Goal: Task Accomplishment & Management: Manage account settings

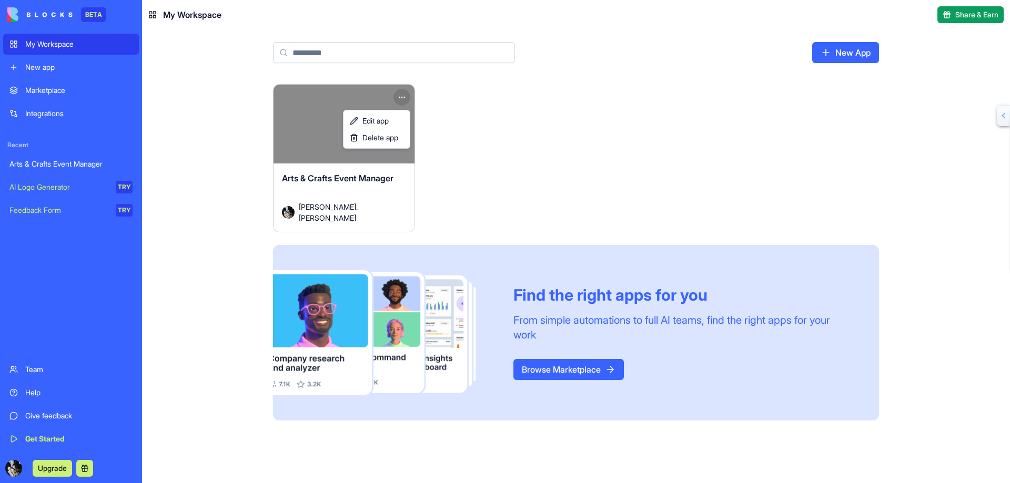
click at [399, 95] on html "BETA My Workspace New app Marketplace Integrations Recent Arts & Crafts Event M…" at bounding box center [505, 241] width 1010 height 483
click at [377, 123] on span "Edit app" at bounding box center [375, 121] width 26 height 11
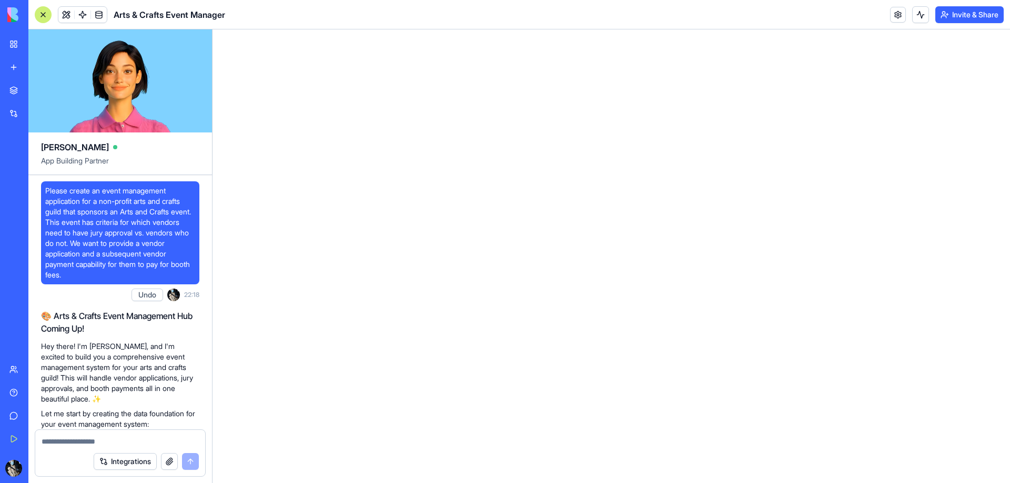
scroll to position [1895, 0]
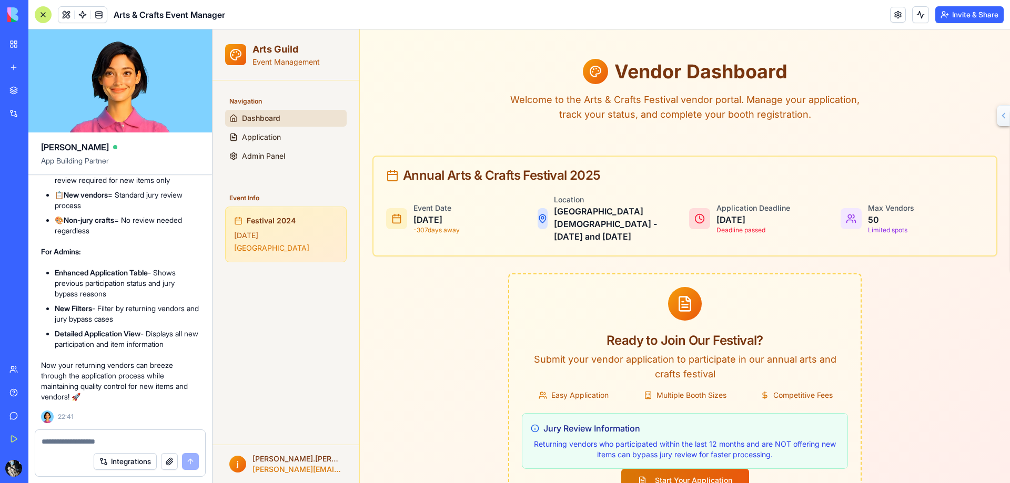
click at [441, 220] on p "[DATE]" at bounding box center [436, 220] width 46 height 13
click at [898, 16] on link at bounding box center [898, 15] width 16 height 16
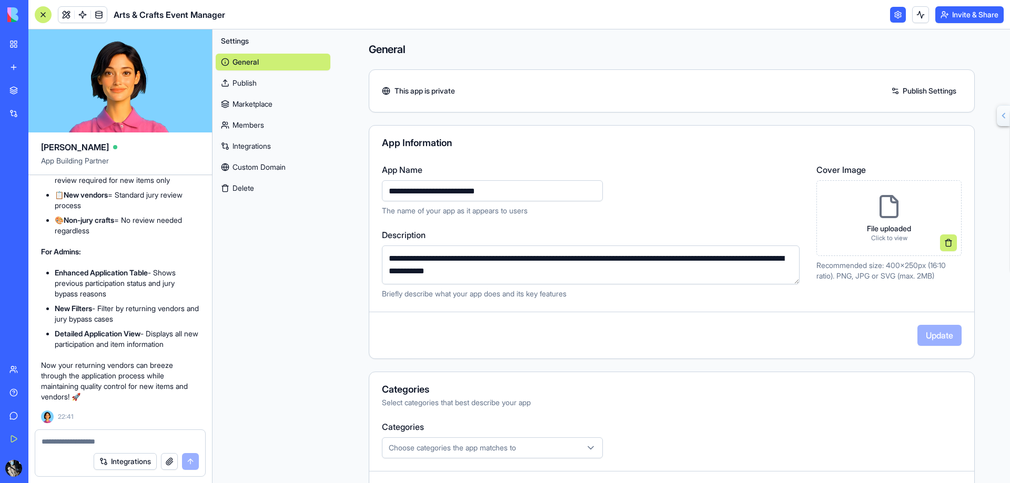
click at [242, 79] on link "Publish" at bounding box center [273, 83] width 115 height 17
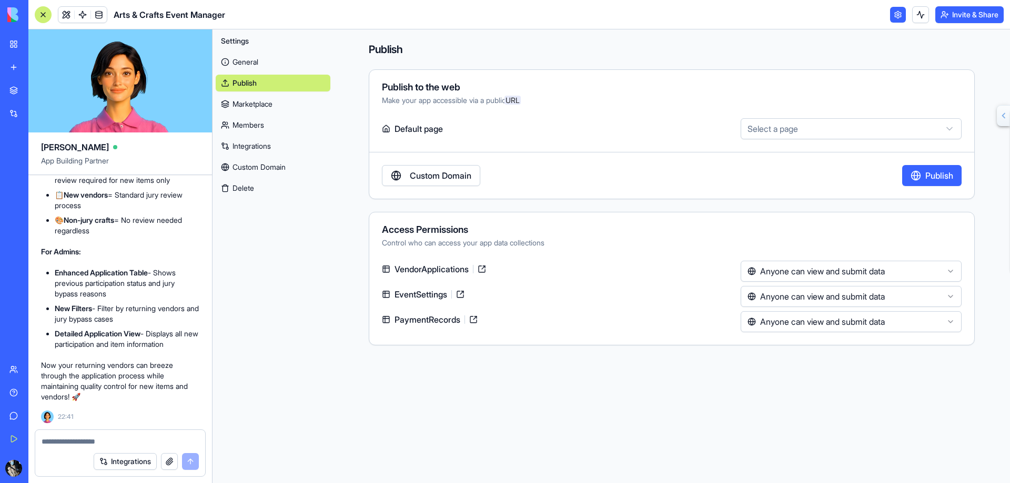
click at [246, 104] on link "Marketplace" at bounding box center [273, 104] width 115 height 17
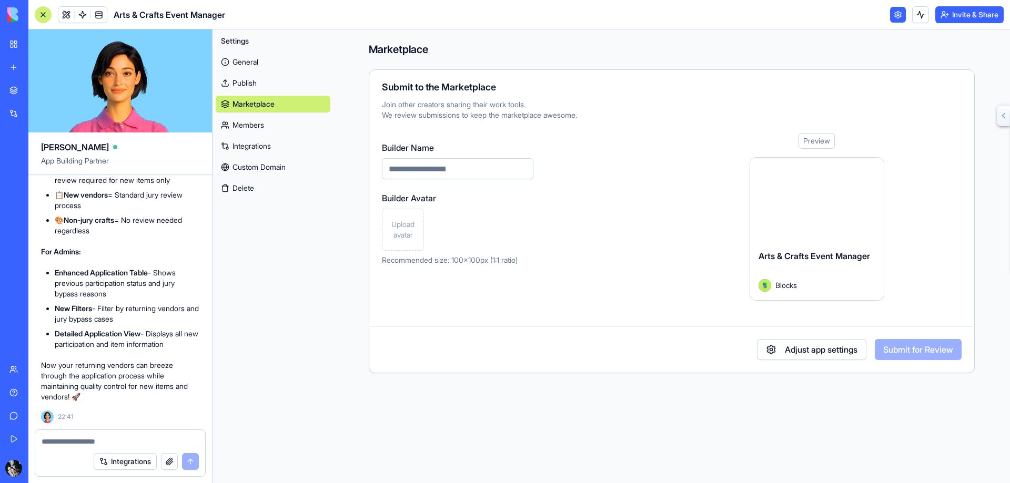
click at [246, 125] on link "Members" at bounding box center [273, 125] width 115 height 17
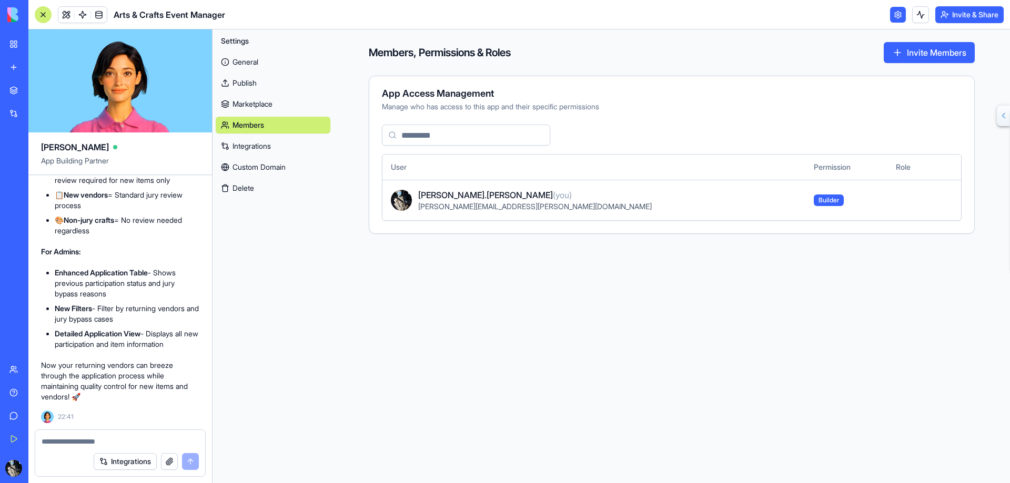
click at [246, 147] on link "Integrations" at bounding box center [273, 146] width 115 height 17
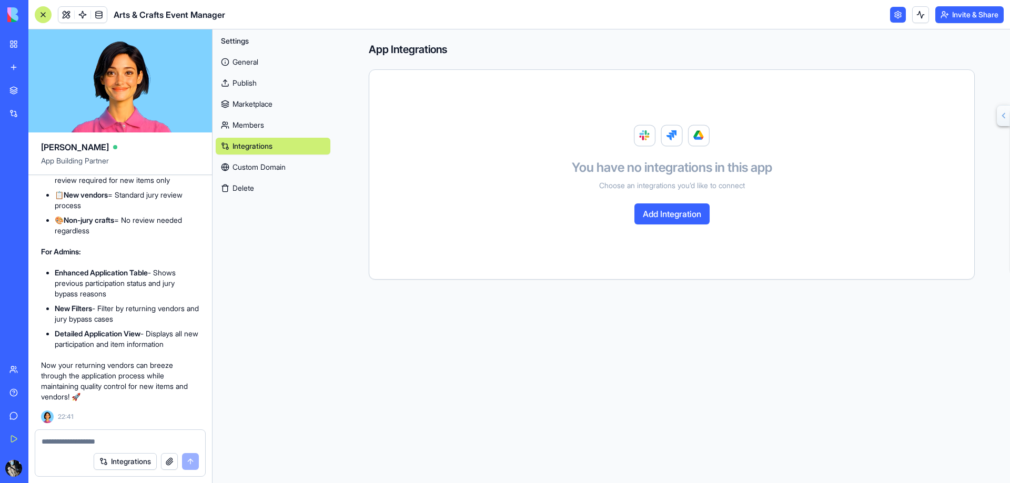
click at [244, 165] on link "Custom Domain" at bounding box center [273, 167] width 115 height 17
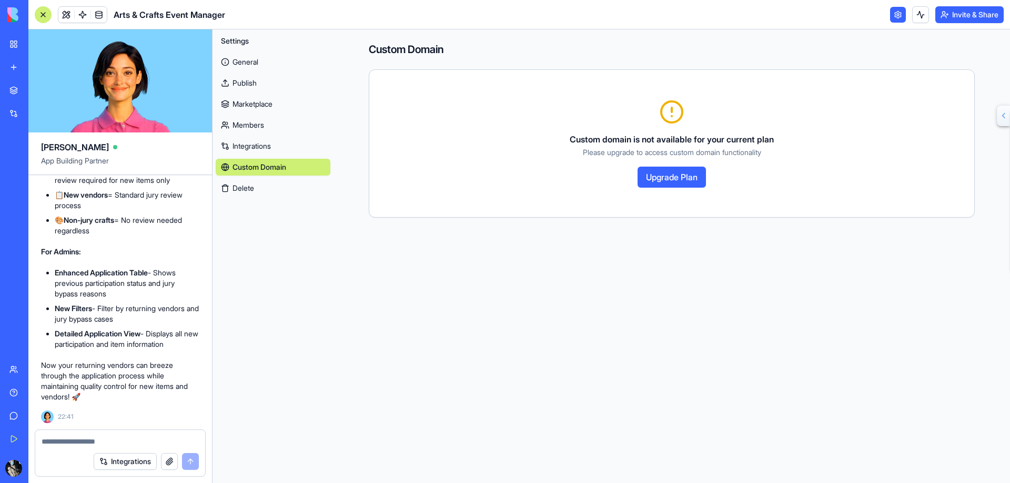
drag, startPoint x: 243, startPoint y: 186, endPoint x: 302, endPoint y: 190, distance: 58.5
click at [302, 190] on button "Delete" at bounding box center [273, 188] width 115 height 17
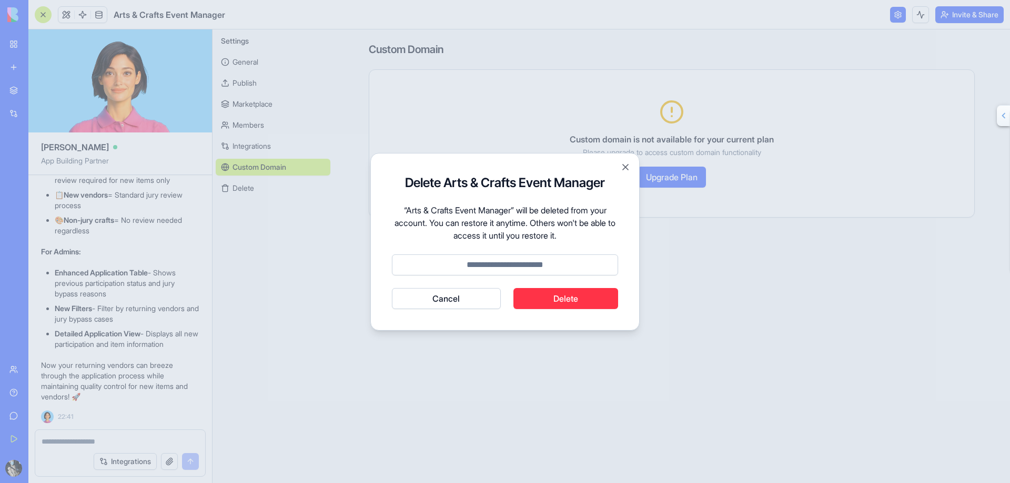
click at [460, 302] on button "Cancel" at bounding box center [446, 298] width 109 height 21
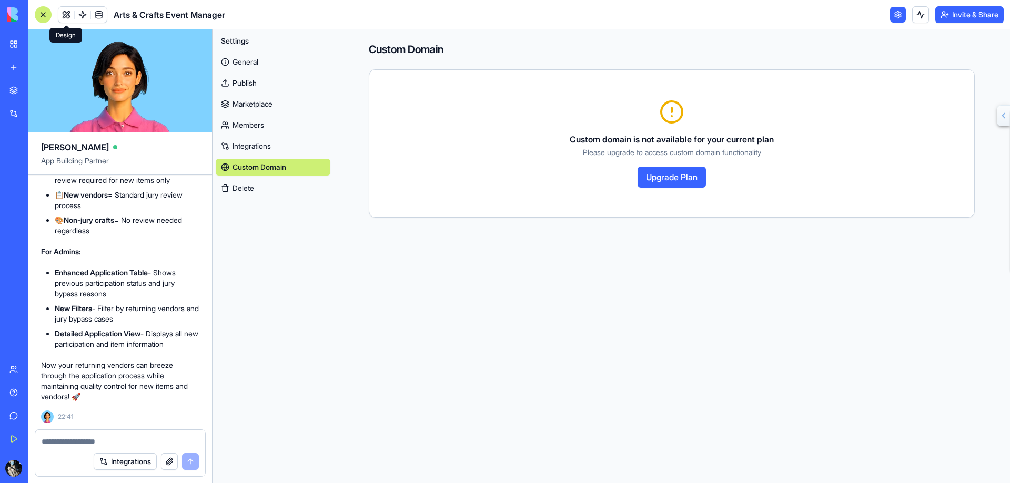
click at [63, 13] on link at bounding box center [66, 15] width 16 height 16
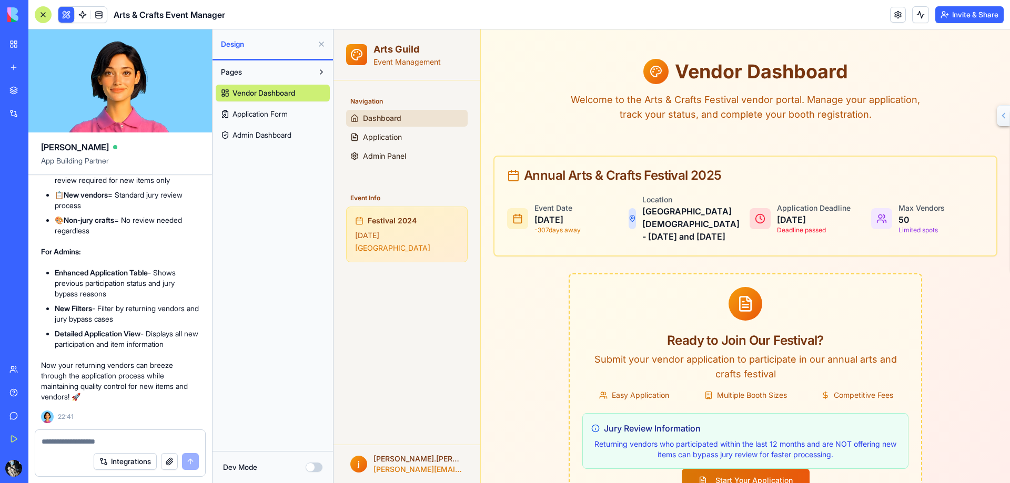
click at [270, 113] on span "Application Form" at bounding box center [259, 114] width 55 height 11
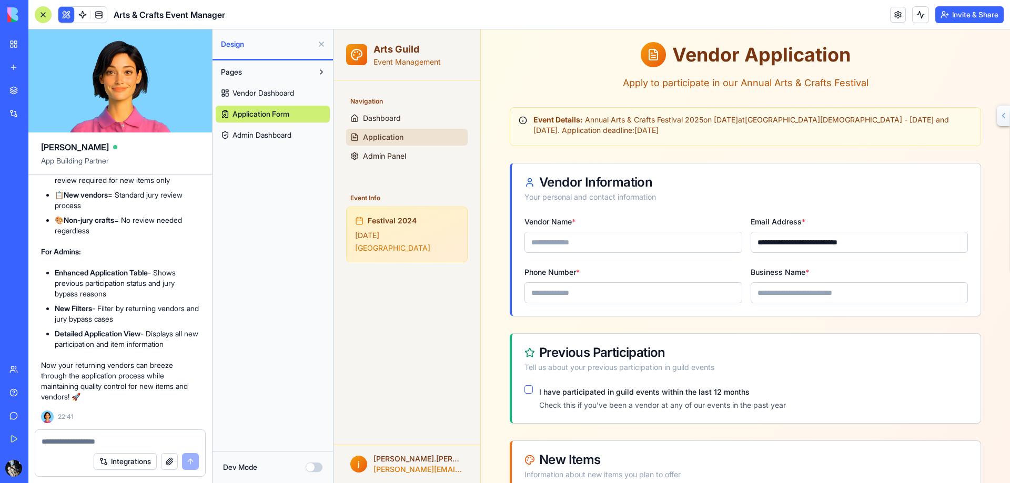
click at [266, 133] on span "Admin Dashboard" at bounding box center [261, 135] width 59 height 11
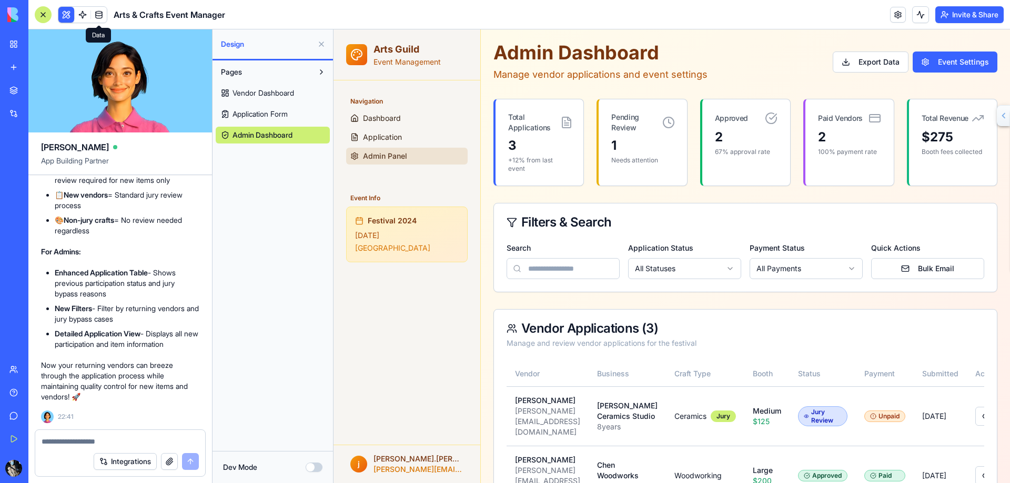
click at [99, 14] on link at bounding box center [99, 15] width 16 height 16
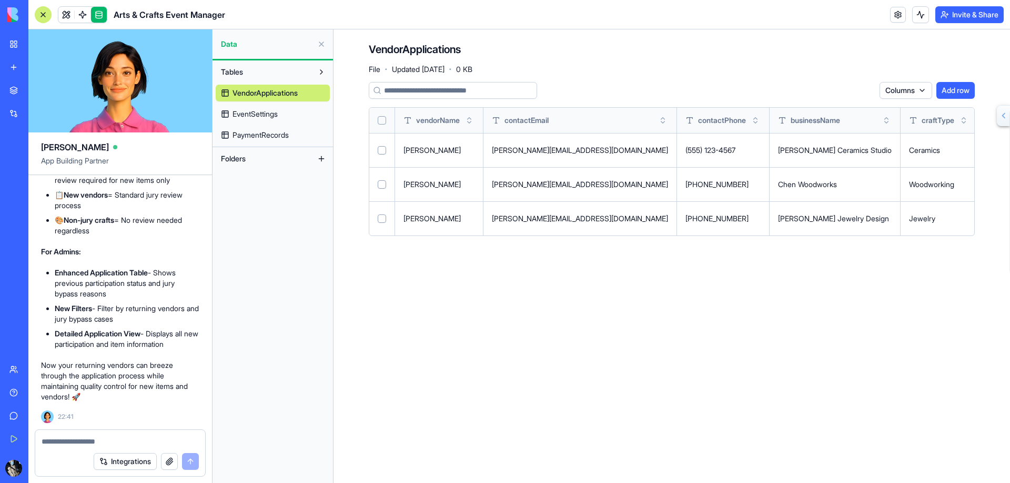
click at [260, 111] on span "EventSettings" at bounding box center [254, 114] width 45 height 11
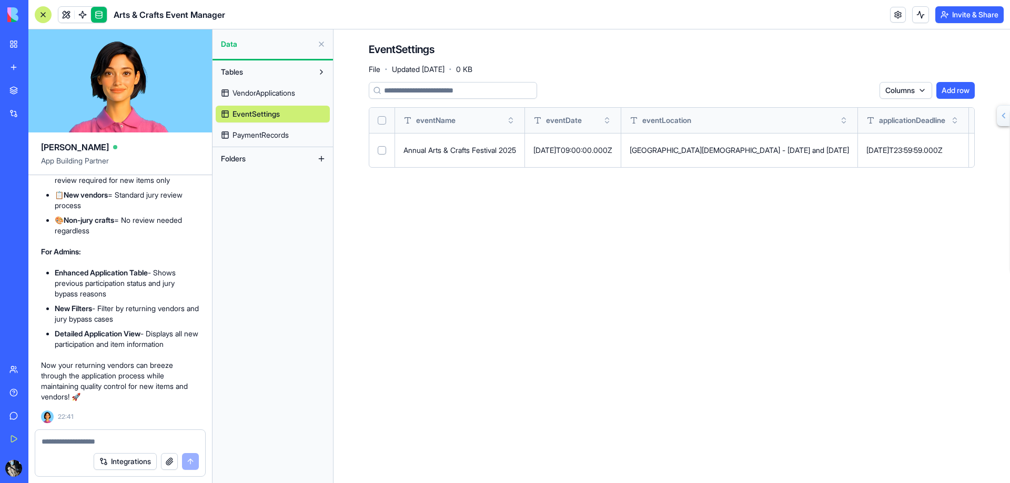
click at [0, 0] on button at bounding box center [0, 0] width 0 height 0
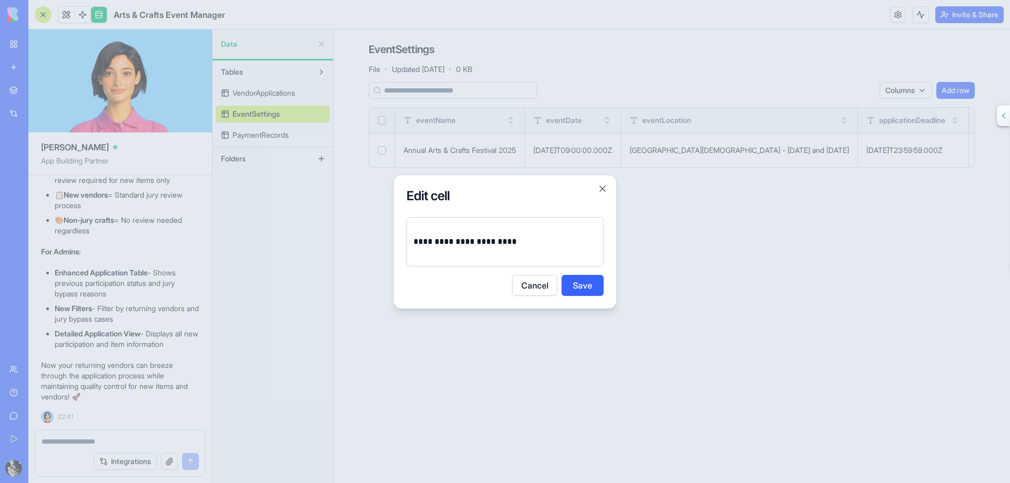
click at [434, 244] on p "**********" at bounding box center [505, 242] width 184 height 15
click at [588, 288] on button "Save" at bounding box center [583, 285] width 42 height 21
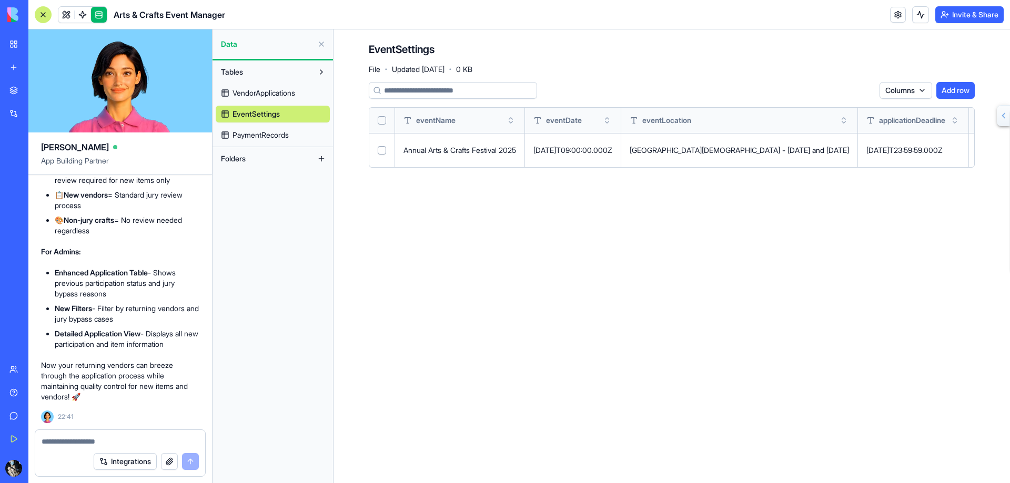
click at [717, 151] on div "[GEOGRAPHIC_DATA][DEMOGRAPHIC_DATA] - [DATE] and [DATE]" at bounding box center [738, 150] width 219 height 11
click at [716, 150] on div "[GEOGRAPHIC_DATA][DEMOGRAPHIC_DATA] - [DATE] and [DATE]" at bounding box center [738, 150] width 219 height 11
click at [715, 153] on div "[GEOGRAPHIC_DATA][DEMOGRAPHIC_DATA] - [DATE] and [DATE]" at bounding box center [738, 150] width 219 height 11
click at [0, 0] on button at bounding box center [0, 0] width 0 height 0
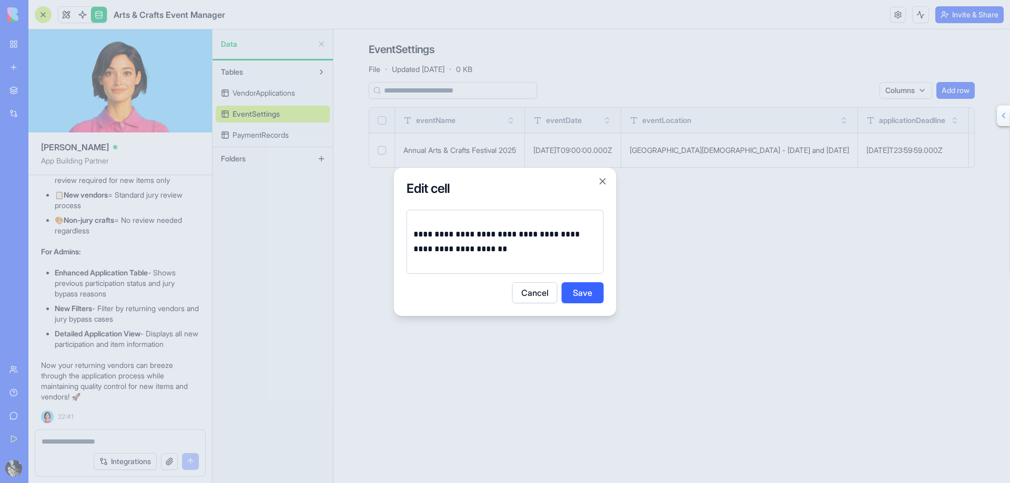
click at [445, 235] on p "**********" at bounding box center [505, 241] width 184 height 29
click at [526, 237] on p "**********" at bounding box center [505, 241] width 184 height 29
click at [524, 239] on p "**********" at bounding box center [505, 241] width 184 height 29
click at [531, 235] on p "**********" at bounding box center [505, 241] width 184 height 29
click at [578, 297] on button "Save" at bounding box center [583, 292] width 42 height 21
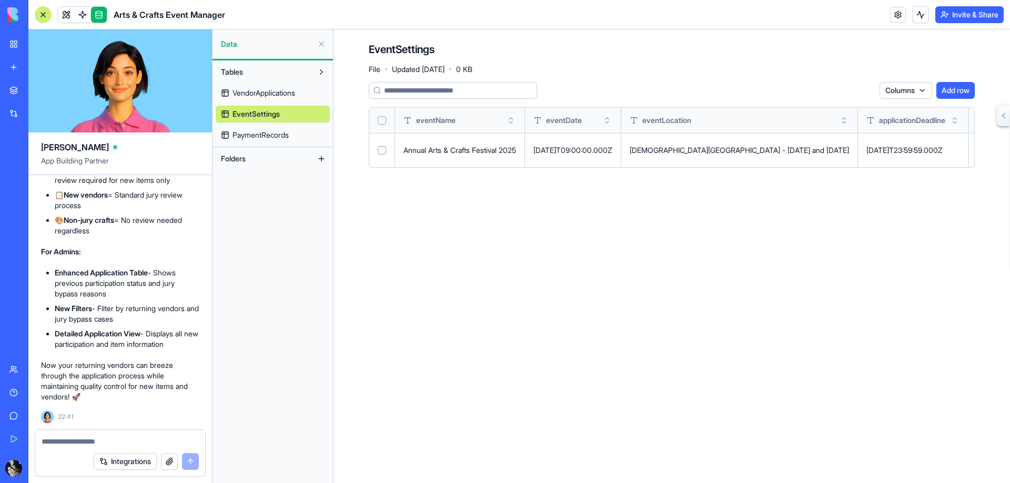
click at [827, 171] on div "Columns Add row eventName eventDate eventLocation applicationDeadline smallBoot…" at bounding box center [672, 129] width 606 height 94
click at [940, 158] on td "[DATE]T23:59:59.000Z" at bounding box center [913, 150] width 111 height 34
click at [381, 153] on button "Select row" at bounding box center [382, 150] width 8 height 8
click at [920, 93] on html "BETA My Workspace New app Marketplace Integrations Recent Arts & Crafts Event M…" at bounding box center [505, 241] width 1010 height 483
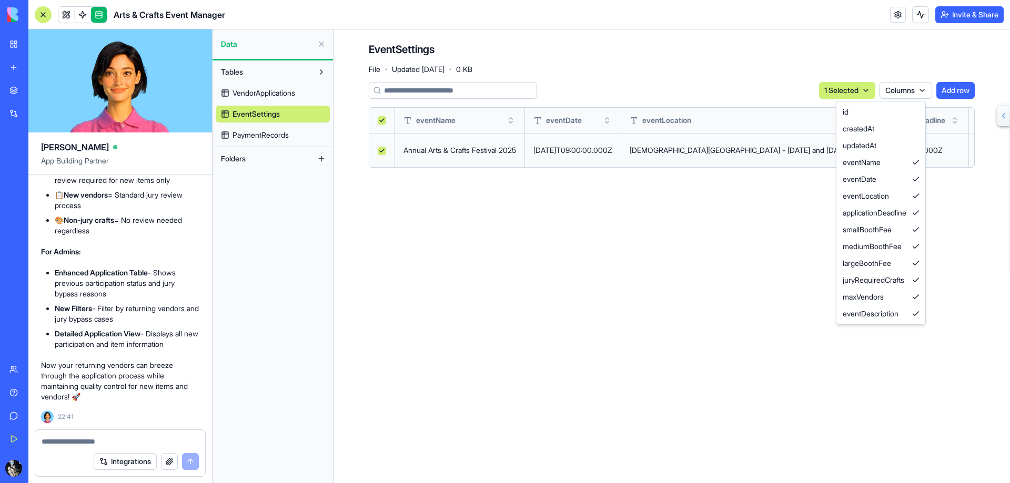
click at [920, 93] on html "BETA My Workspace New app Marketplace Integrations Recent Arts & Crafts Event M…" at bounding box center [505, 241] width 1010 height 483
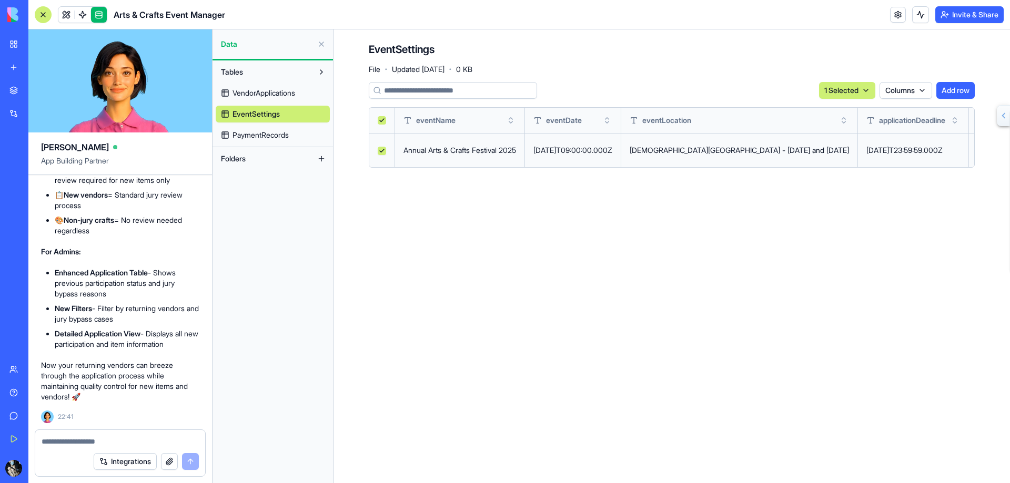
click at [420, 153] on div "Annual Arts & Crafts Festival 2025" at bounding box center [459, 150] width 113 height 11
click at [0, 0] on button at bounding box center [0, 0] width 0 height 0
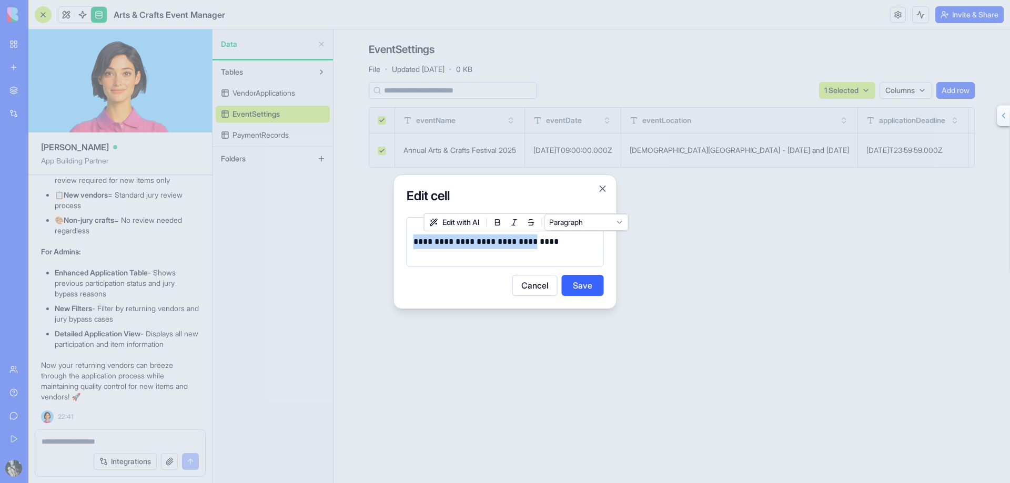
drag, startPoint x: 525, startPoint y: 242, endPoint x: 411, endPoint y: 240, distance: 114.1
click at [411, 240] on div "**********" at bounding box center [505, 241] width 197 height 49
click at [582, 285] on button "Save" at bounding box center [583, 285] width 42 height 21
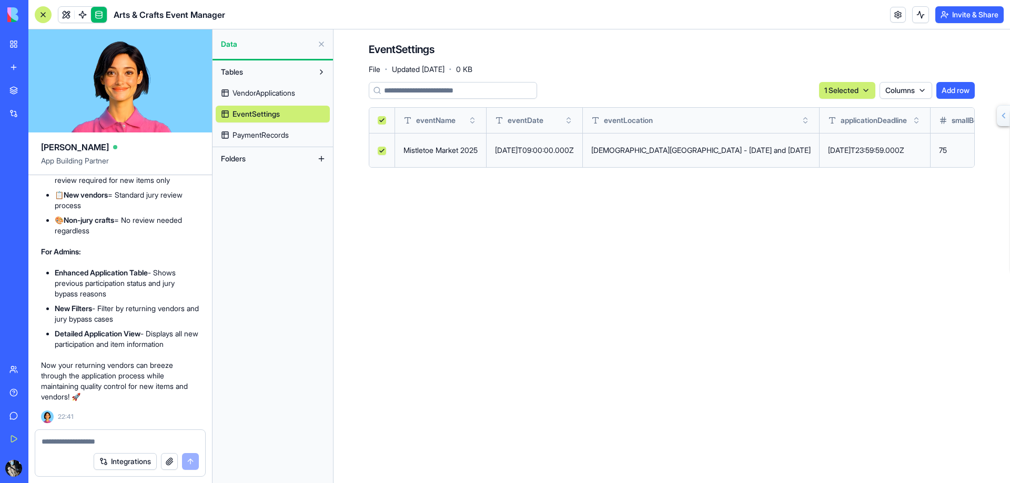
click at [952, 90] on button "Add row" at bounding box center [955, 90] width 38 height 17
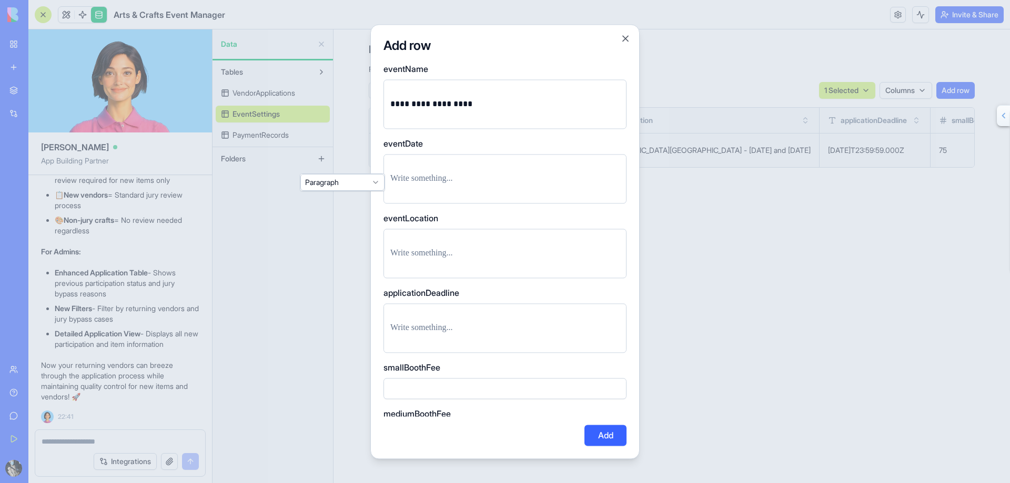
click at [450, 181] on p at bounding box center [504, 178] width 229 height 15
click at [376, 183] on div "**********" at bounding box center [504, 241] width 269 height 435
click at [624, 38] on button "Close" at bounding box center [625, 38] width 11 height 11
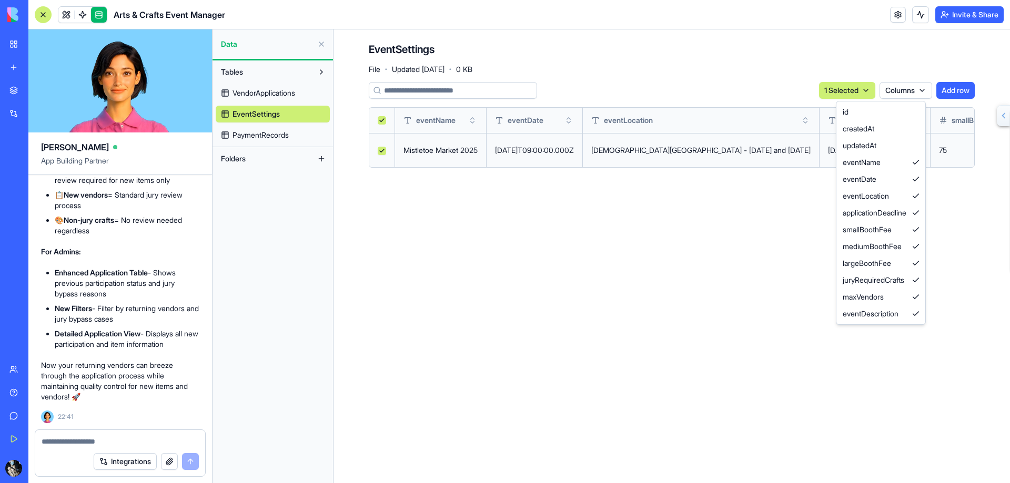
click at [897, 89] on html "BETA My Workspace New app Marketplace Integrations Recent Arts & Crafts Event M…" at bounding box center [505, 241] width 1010 height 483
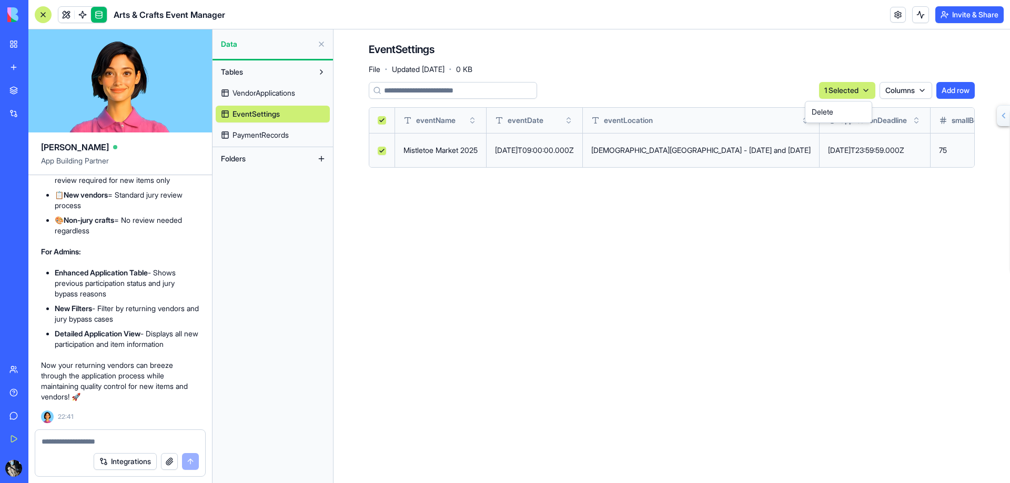
click at [860, 92] on html "BETA My Workspace New app Marketplace Integrations Recent Arts & Crafts Event M…" at bounding box center [505, 241] width 1010 height 483
click at [861, 92] on html "BETA My Workspace New app Marketplace Integrations Recent Arts & Crafts Event M…" at bounding box center [505, 241] width 1010 height 483
click at [380, 119] on button "Select all" at bounding box center [382, 120] width 8 height 8
click at [381, 149] on button "Select row" at bounding box center [382, 150] width 8 height 8
click at [381, 149] on button "Select row" at bounding box center [382, 151] width 8 height 8
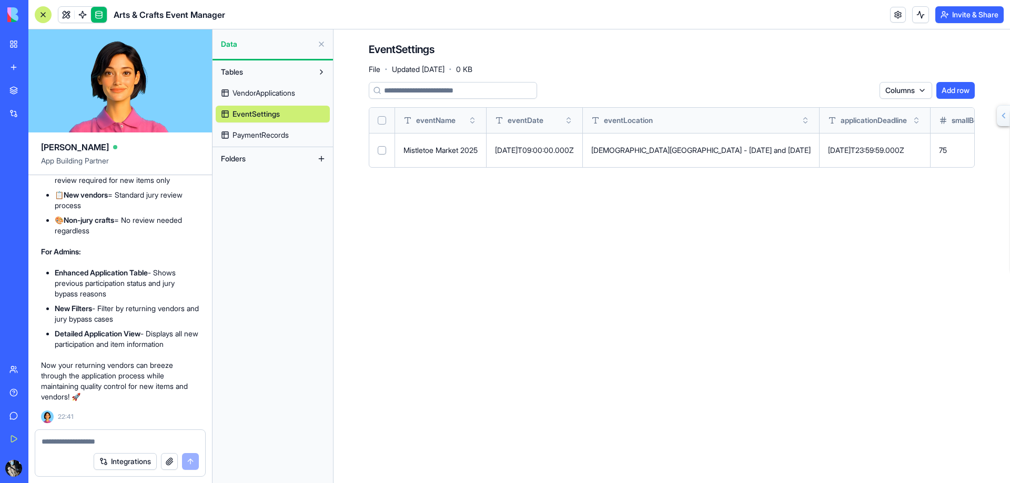
click at [277, 136] on span "PaymentRecords" at bounding box center [260, 135] width 56 height 11
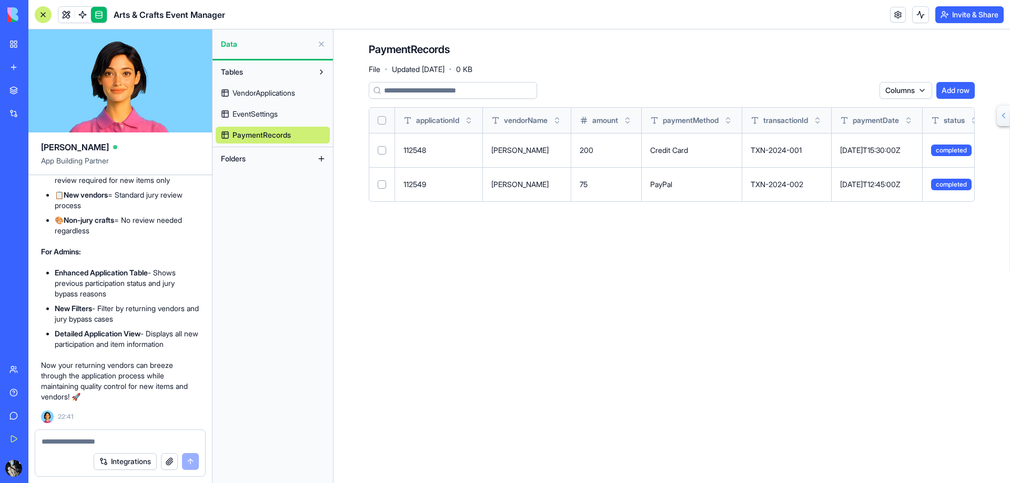
click at [285, 93] on span "VendorApplications" at bounding box center [263, 93] width 63 height 11
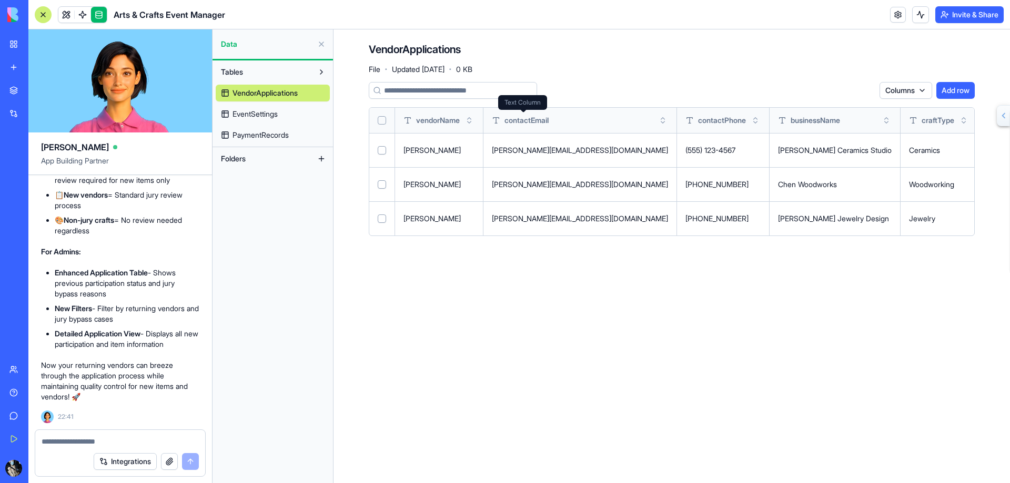
click at [534, 121] on span "contactEmail" at bounding box center [526, 120] width 44 height 11
click at [560, 121] on div "contactEmail" at bounding box center [580, 120] width 176 height 11
click at [0, 0] on button at bounding box center [0, 0] width 0 height 0
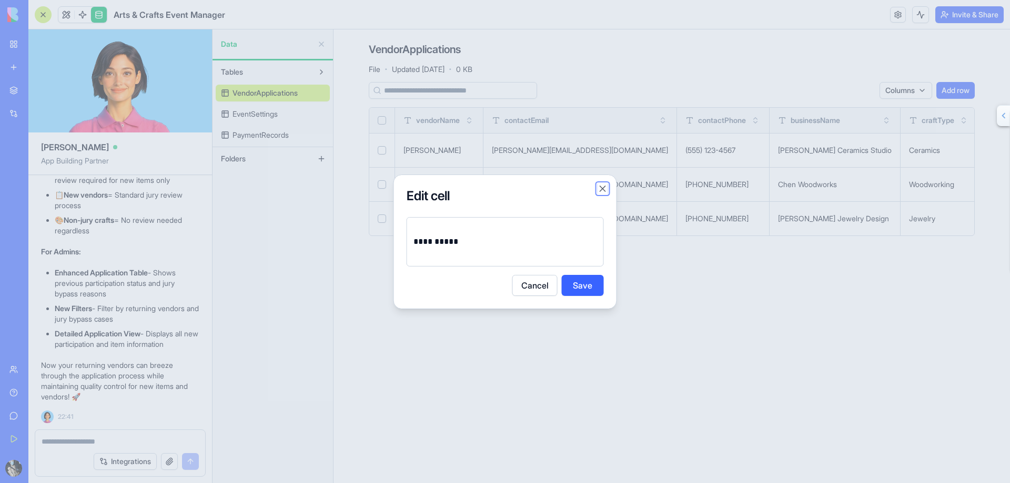
click at [604, 189] on button "Close" at bounding box center [602, 189] width 11 height 11
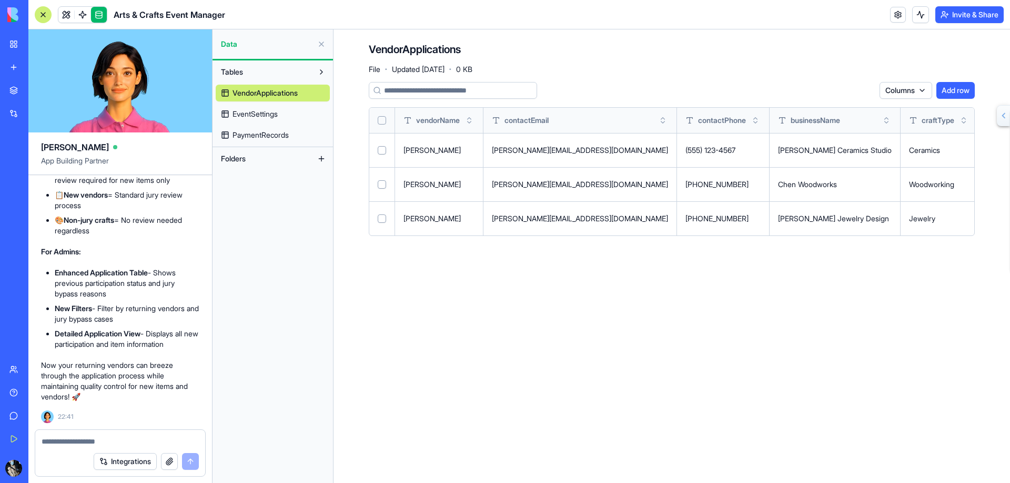
click at [382, 186] on button "Select row" at bounding box center [382, 184] width 8 height 8
click at [864, 89] on html "BETA My Workspace New app Marketplace Integrations Recent Arts & Crafts Event M…" at bounding box center [505, 241] width 1010 height 483
click at [776, 89] on html "BETA My Workspace New app Marketplace Integrations Recent Arts & Crafts Event M…" at bounding box center [505, 241] width 1010 height 483
click at [920, 92] on html "BETA My Workspace New app Marketplace Integrations Recent Arts & Crafts Event M…" at bounding box center [505, 241] width 1010 height 483
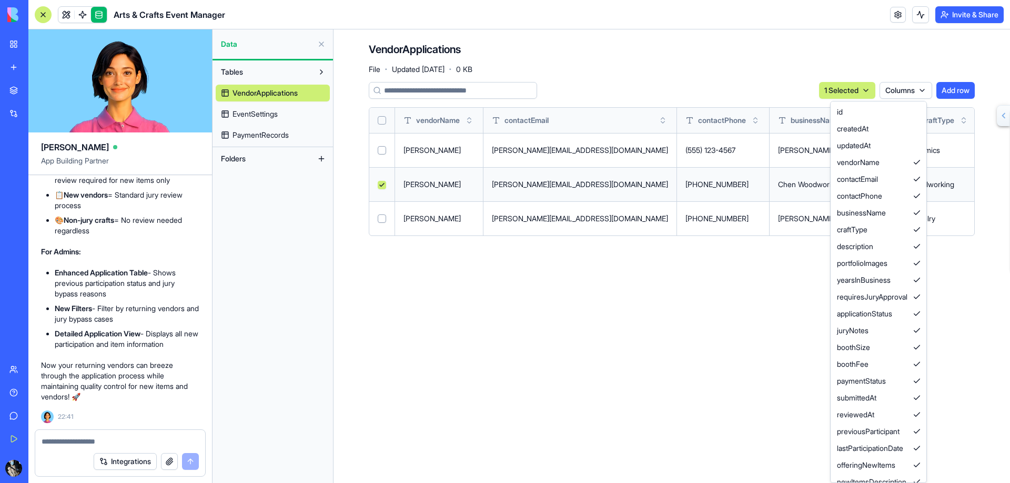
click at [694, 74] on html "BETA My Workspace New app Marketplace Integrations Recent Arts & Crafts Event M…" at bounding box center [505, 241] width 1010 height 483
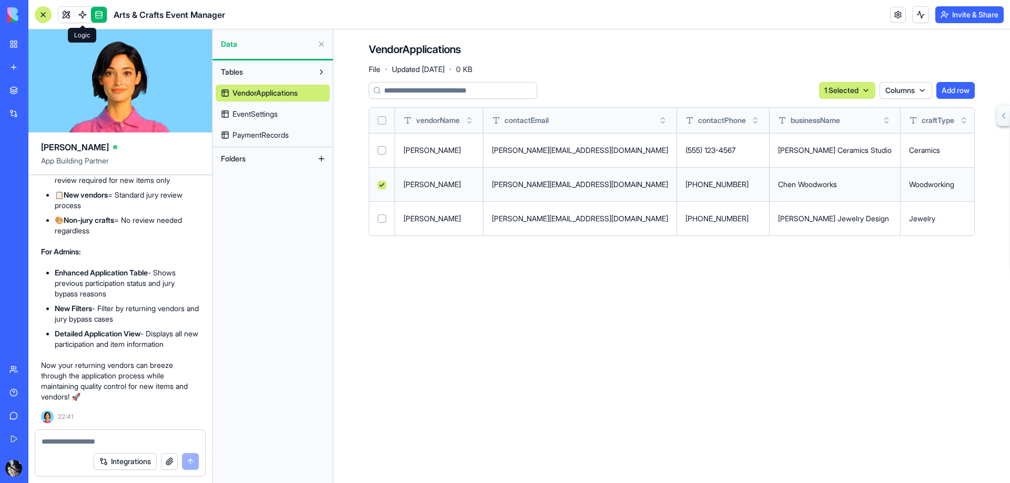
click at [83, 17] on link at bounding box center [83, 15] width 16 height 16
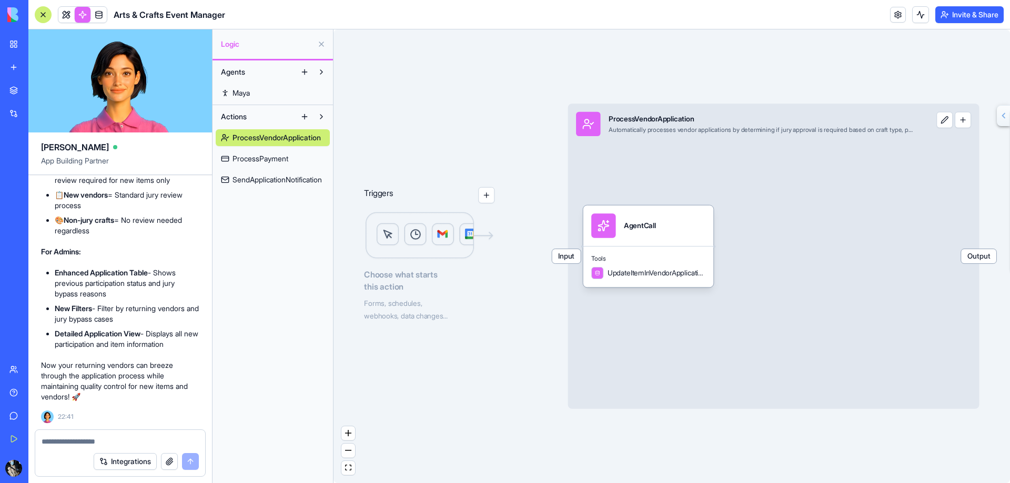
click at [944, 120] on button at bounding box center [944, 120] width 16 height 16
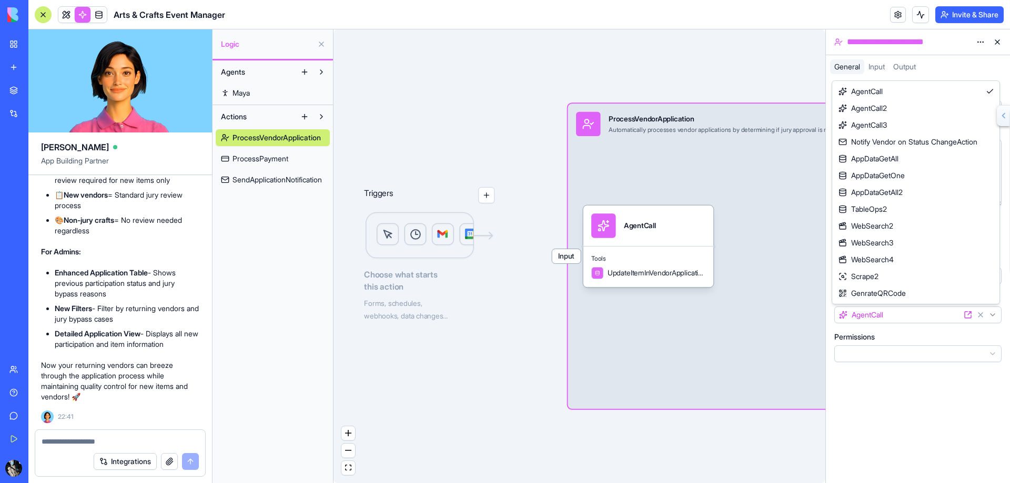
click at [992, 316] on html "BETA My Workspace New app Marketplace Integrations Recent Arts & Crafts Event M…" at bounding box center [505, 241] width 1010 height 483
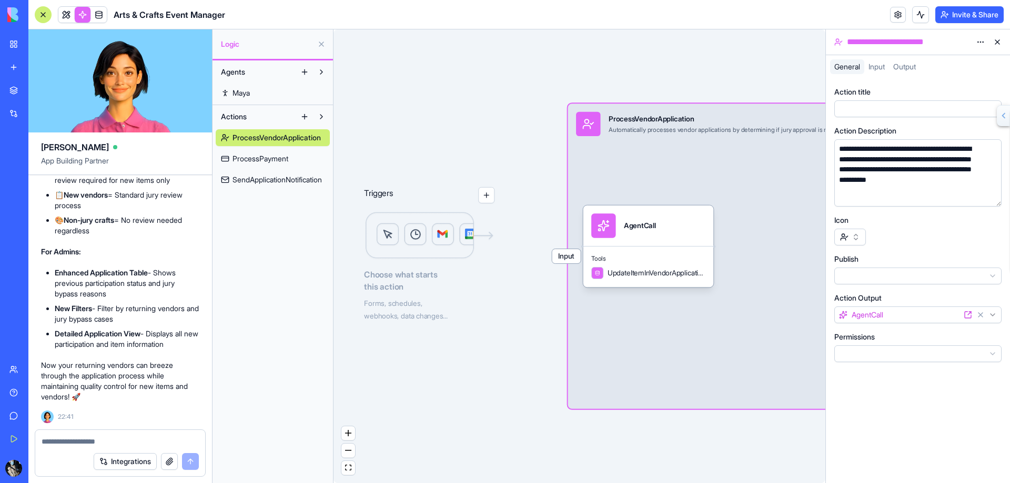
click at [992, 316] on html "BETA My Workspace New app Marketplace Integrations Recent Arts & Crafts Event M…" at bounding box center [505, 241] width 1010 height 483
click at [978, 41] on html "BETA My Workspace New app Marketplace Integrations Recent Arts & Crafts Event M…" at bounding box center [505, 241] width 1010 height 483
click at [807, 62] on html "BETA My Workspace New app Marketplace Integrations Recent Arts & Crafts Event M…" at bounding box center [505, 241] width 1010 height 483
click at [916, 15] on button at bounding box center [920, 14] width 17 height 17
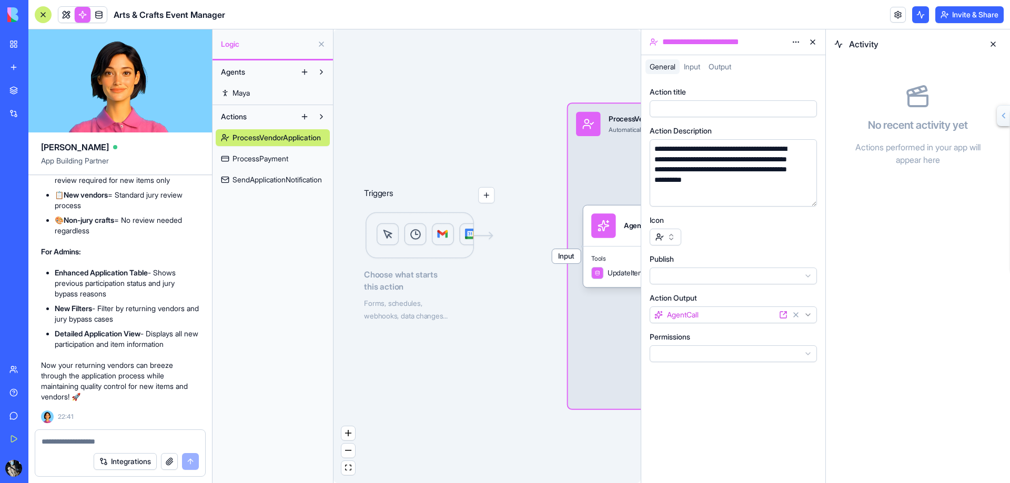
click at [916, 15] on button at bounding box center [920, 14] width 17 height 17
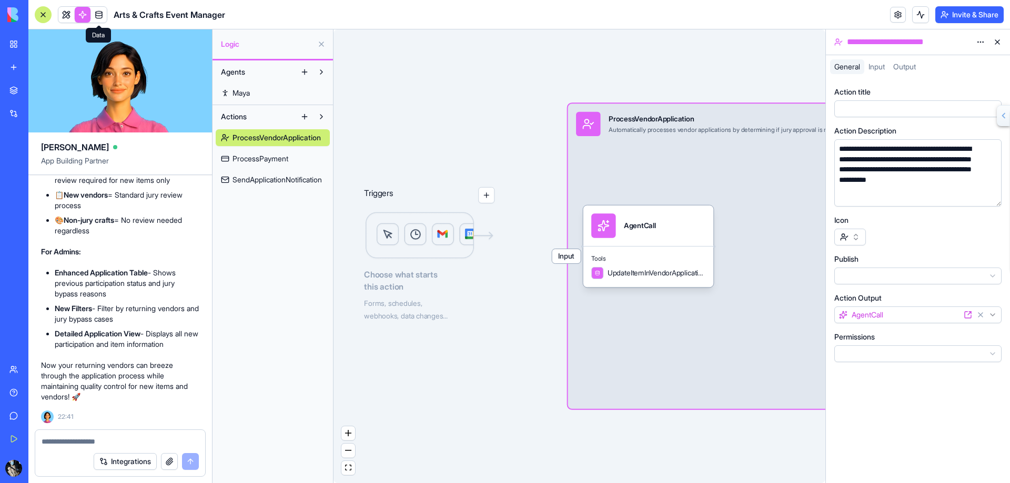
click at [101, 14] on link at bounding box center [99, 15] width 16 height 16
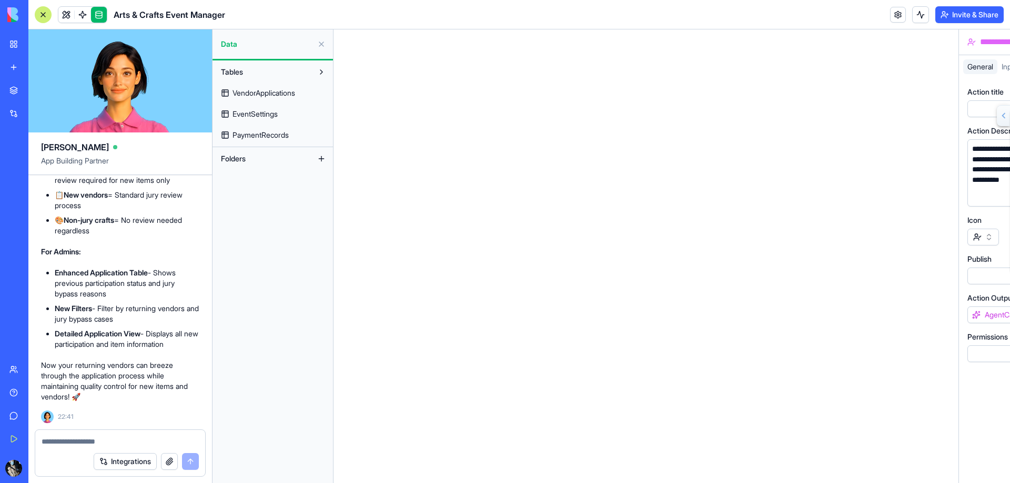
click at [66, 15] on link at bounding box center [66, 15] width 16 height 16
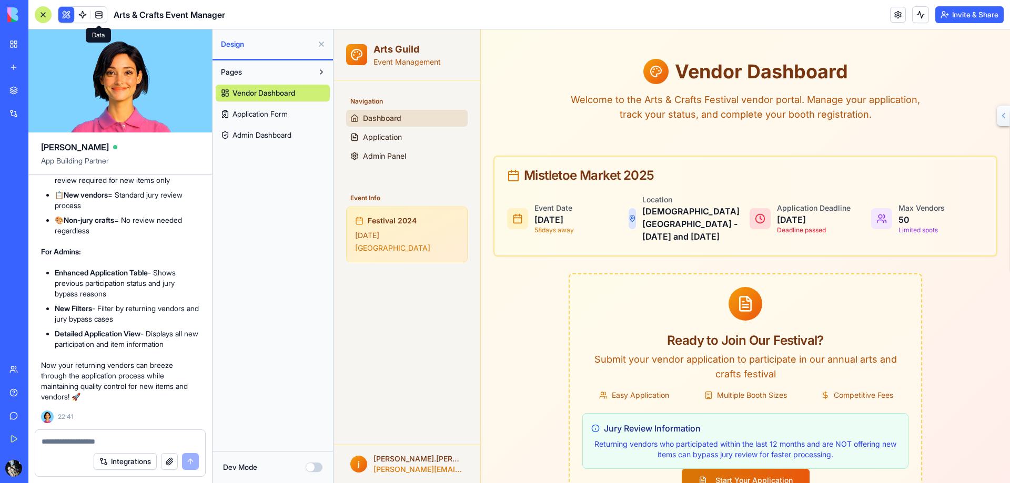
click at [96, 16] on link at bounding box center [99, 15] width 16 height 16
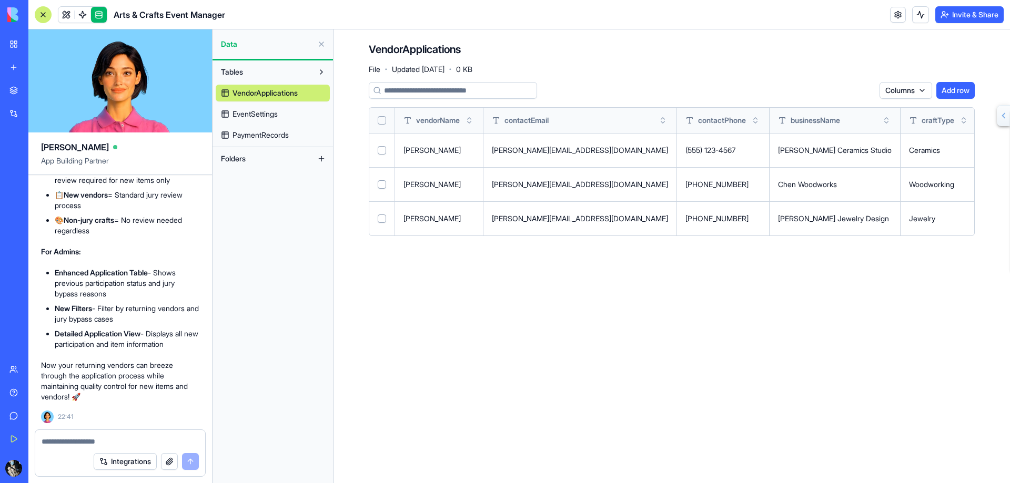
click at [267, 112] on span "EventSettings" at bounding box center [254, 114] width 45 height 11
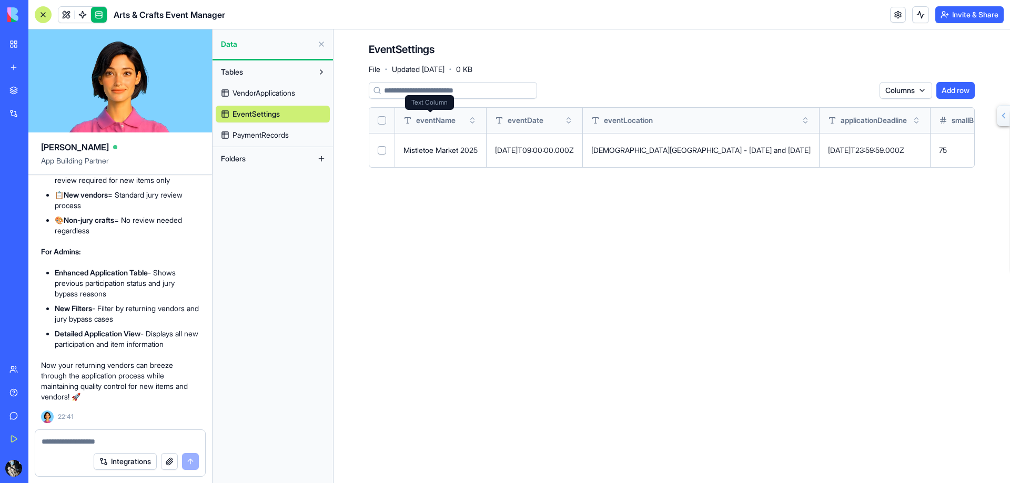
click at [444, 98] on span "Text Column" at bounding box center [429, 102] width 36 height 8
click at [475, 89] on input at bounding box center [453, 90] width 168 height 17
click at [445, 163] on td "Mistletoe Market 2025" at bounding box center [441, 150] width 92 height 34
click at [445, 165] on td "Mistletoe Market 2025" at bounding box center [441, 150] width 92 height 34
click at [383, 163] on td at bounding box center [382, 150] width 26 height 34
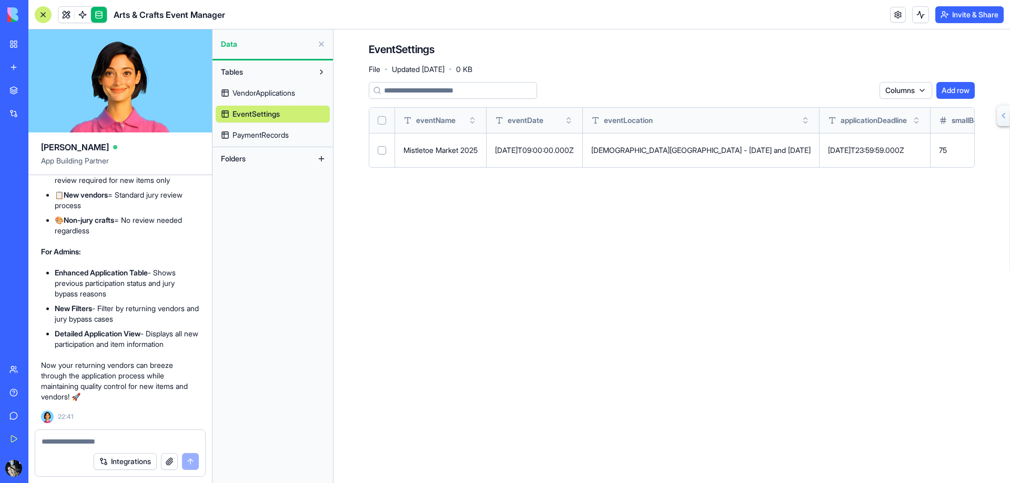
click at [382, 166] on td at bounding box center [382, 150] width 26 height 34
click at [384, 153] on button "Select row" at bounding box center [382, 150] width 8 height 8
click at [383, 153] on button "Select row" at bounding box center [382, 151] width 8 height 8
drag, startPoint x: 384, startPoint y: 150, endPoint x: 374, endPoint y: 195, distance: 45.7
click at [374, 195] on main "EventSettings File · Updated [DATE] · 0 KB Columns Add row eventName eventDate …" at bounding box center [671, 256] width 676 height 454
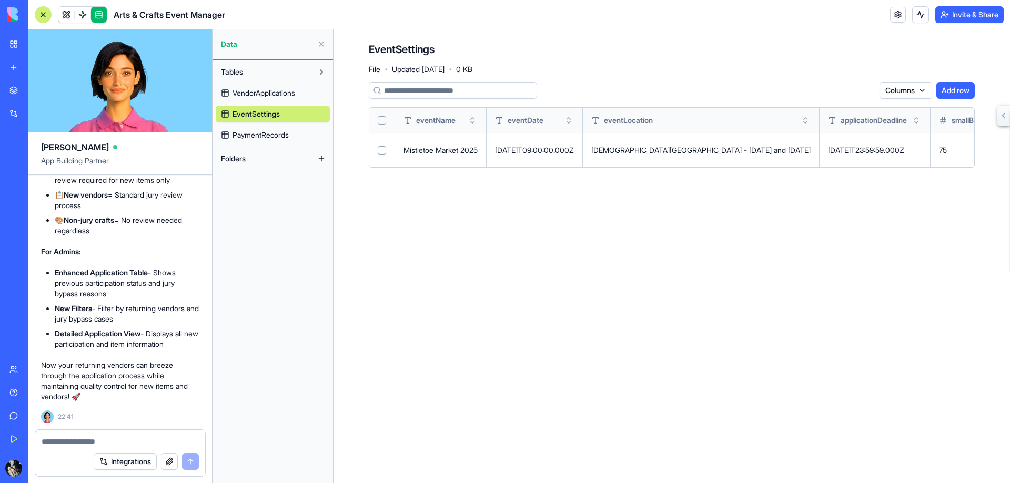
click at [322, 72] on button at bounding box center [321, 72] width 17 height 17
click at [322, 73] on button at bounding box center [321, 72] width 17 height 17
click at [322, 158] on button at bounding box center [321, 158] width 17 height 17
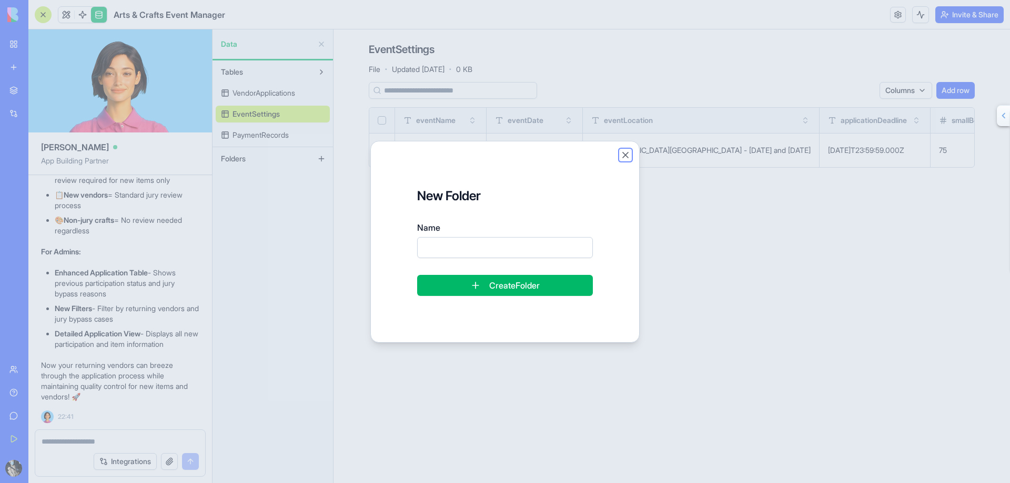
click at [626, 155] on button "Close" at bounding box center [625, 155] width 11 height 11
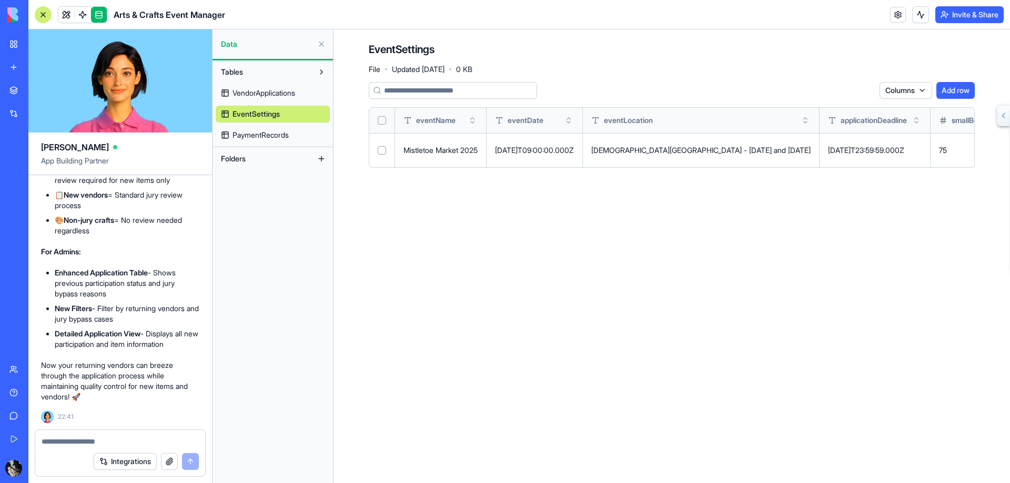
click at [231, 47] on span "Data" at bounding box center [267, 44] width 92 height 11
click at [321, 47] on button at bounding box center [321, 44] width 17 height 17
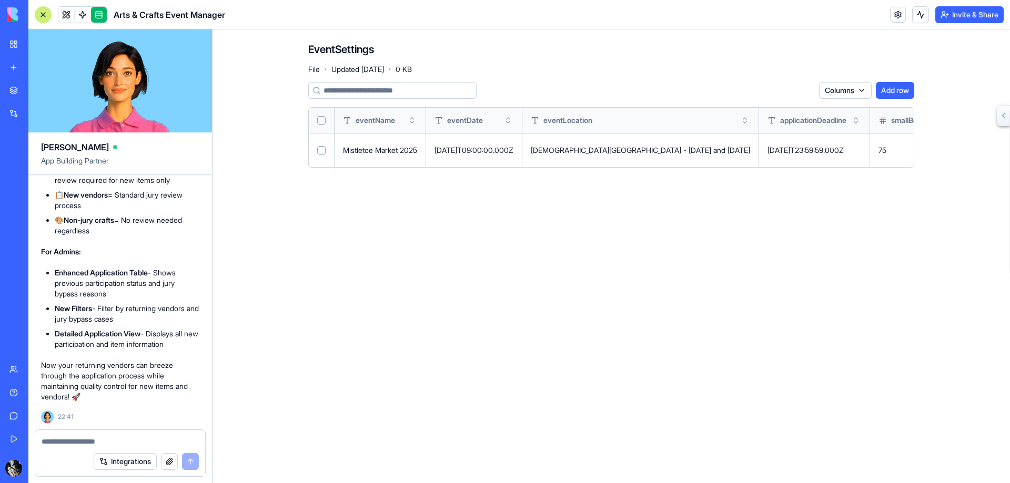
click at [252, 92] on main "EventSettings File · Updated [DATE] · 0 KB Columns Add row eventName eventDate …" at bounding box center [610, 256] width 797 height 454
click at [103, 16] on link at bounding box center [99, 15] width 16 height 16
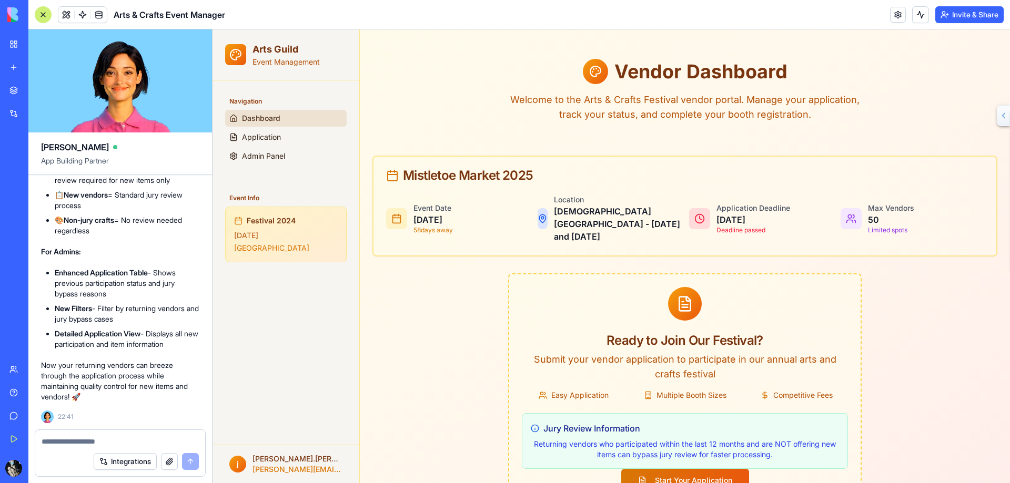
click at [99, 16] on link at bounding box center [99, 15] width 16 height 16
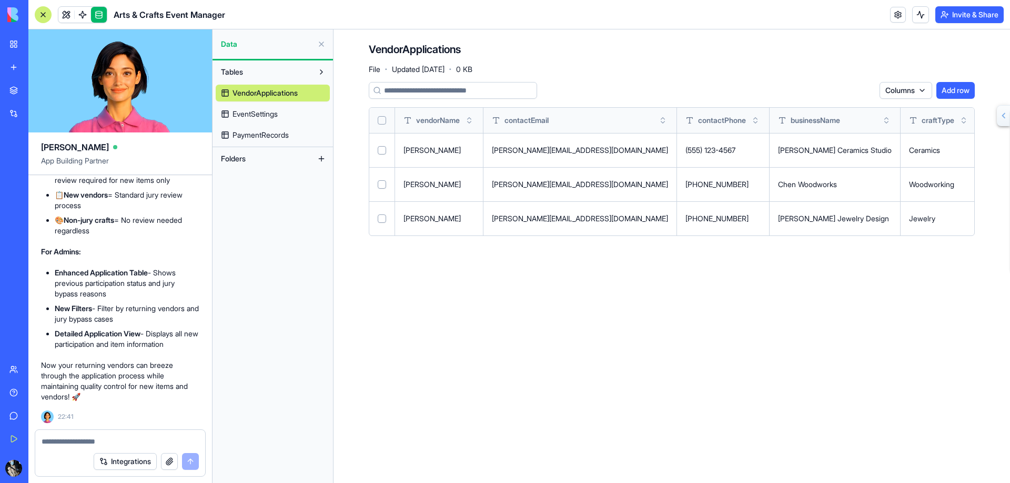
click at [320, 70] on button at bounding box center [321, 72] width 17 height 17
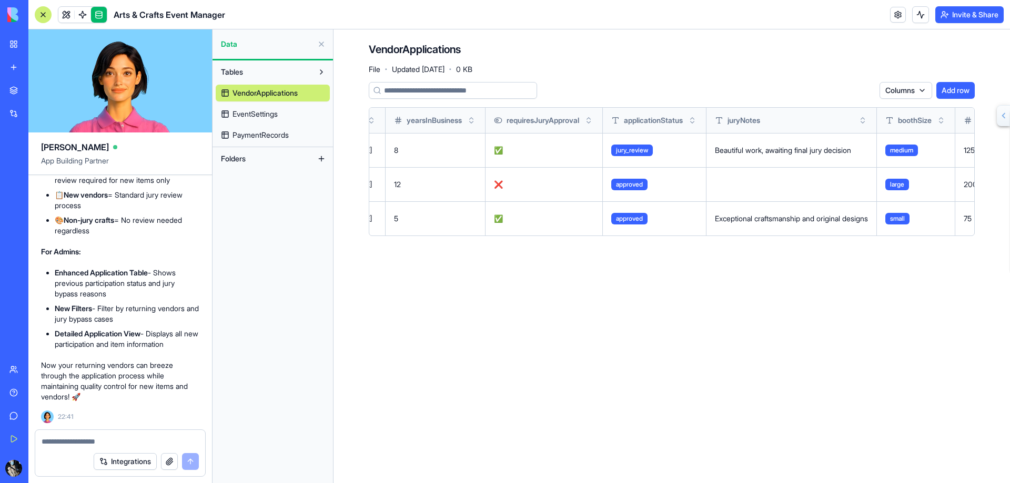
scroll to position [0, 1094]
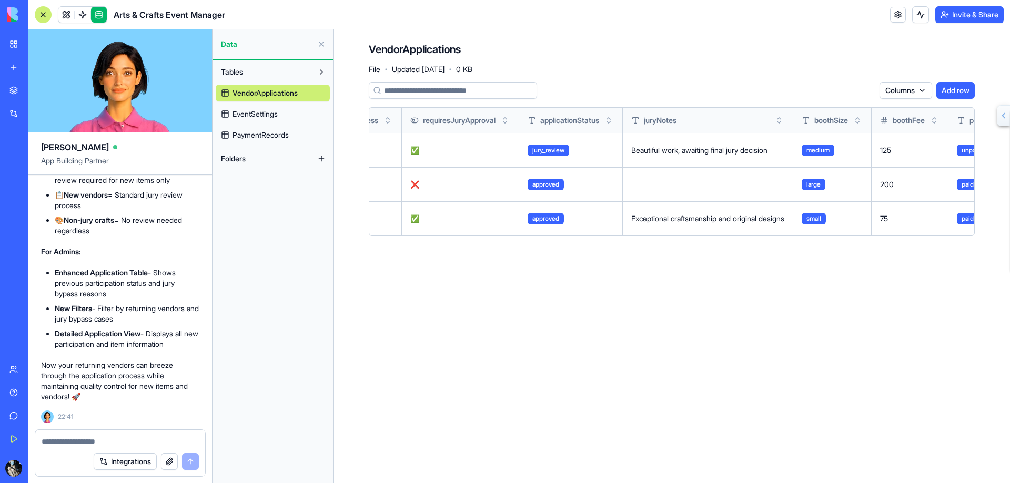
drag, startPoint x: 835, startPoint y: 398, endPoint x: 604, endPoint y: 371, distance: 232.4
click at [604, 371] on main "VendorApplications File · Updated [DATE] · 0 KB Columns Add row vendorName cont…" at bounding box center [671, 256] width 676 height 454
click at [793, 161] on td "Beautiful work, awaiting final jury decision" at bounding box center [708, 150] width 170 height 34
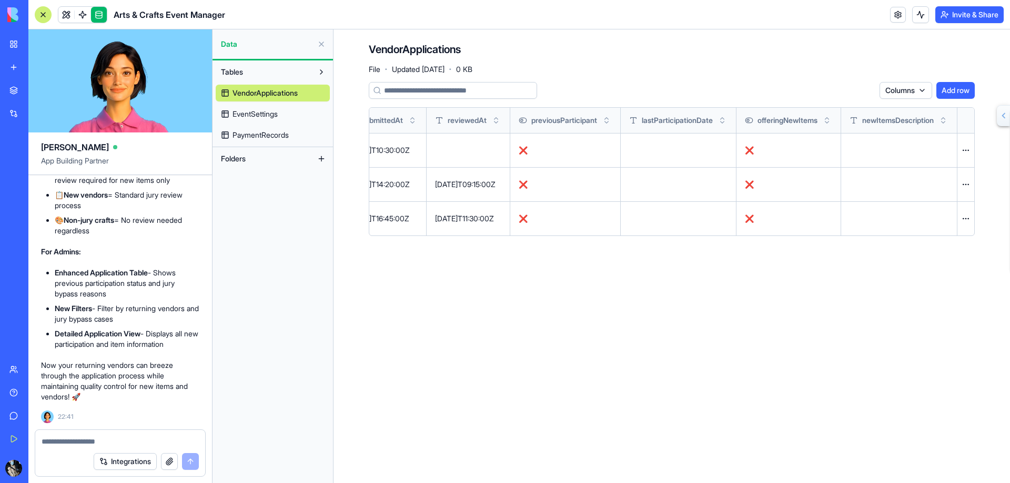
scroll to position [0, 1996]
click at [966, 150] on html "BETA My Workspace New app Marketplace Integrations Recent Arts & Crafts Event M…" at bounding box center [505, 241] width 1010 height 483
click at [934, 154] on html "BETA My Workspace New app Marketplace Integrations Recent Arts & Crafts Event M…" at bounding box center [505, 241] width 1010 height 483
click at [971, 184] on html "BETA My Workspace New app Marketplace Integrations Recent Arts & Crafts Event M…" at bounding box center [505, 241] width 1010 height 483
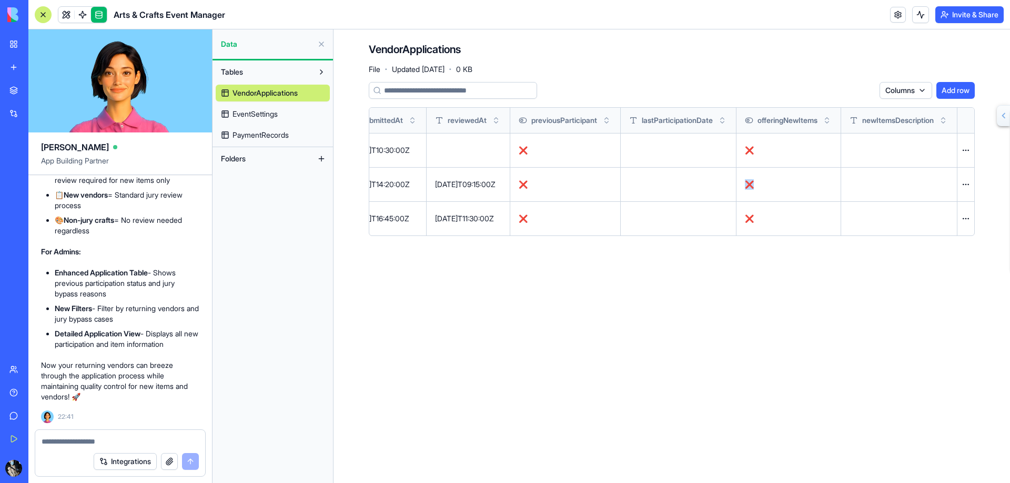
drag, startPoint x: 617, startPoint y: 199, endPoint x: 822, endPoint y: 192, distance: 205.8
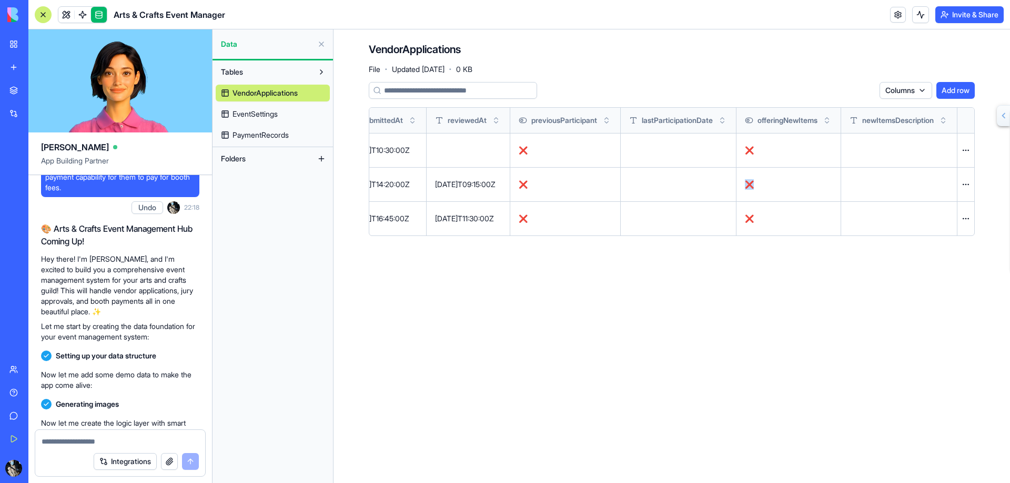
scroll to position [0, 0]
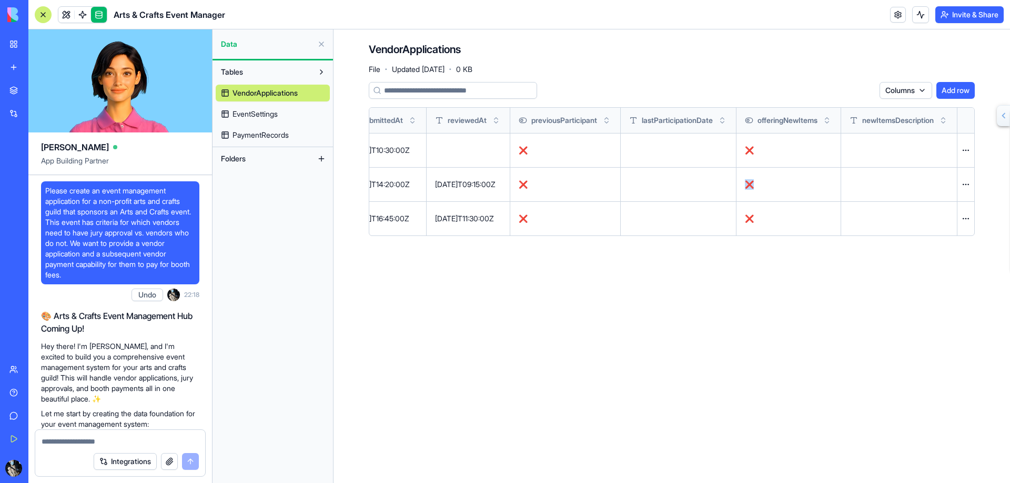
click at [38, 164] on div "Arts & Crafts Event Manager" at bounding box center [23, 164] width 29 height 11
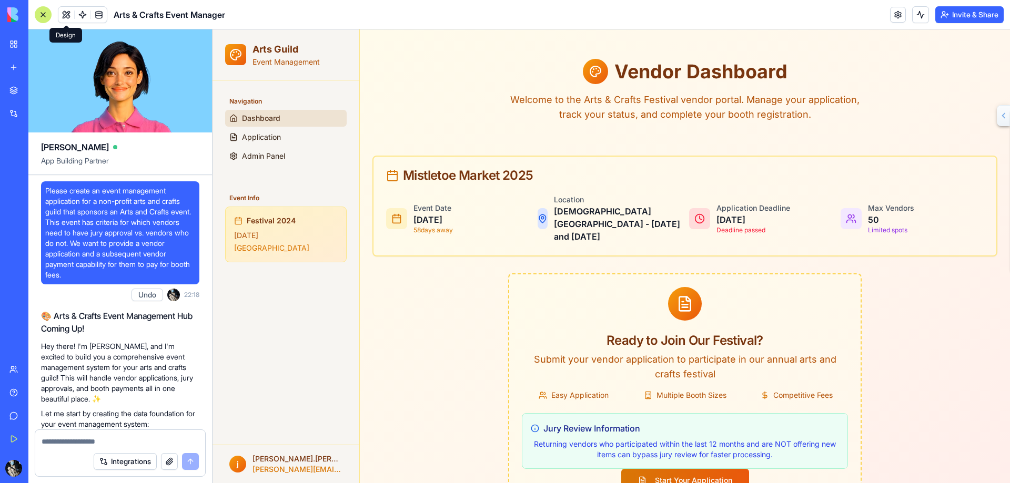
click at [63, 12] on button at bounding box center [66, 15] width 16 height 16
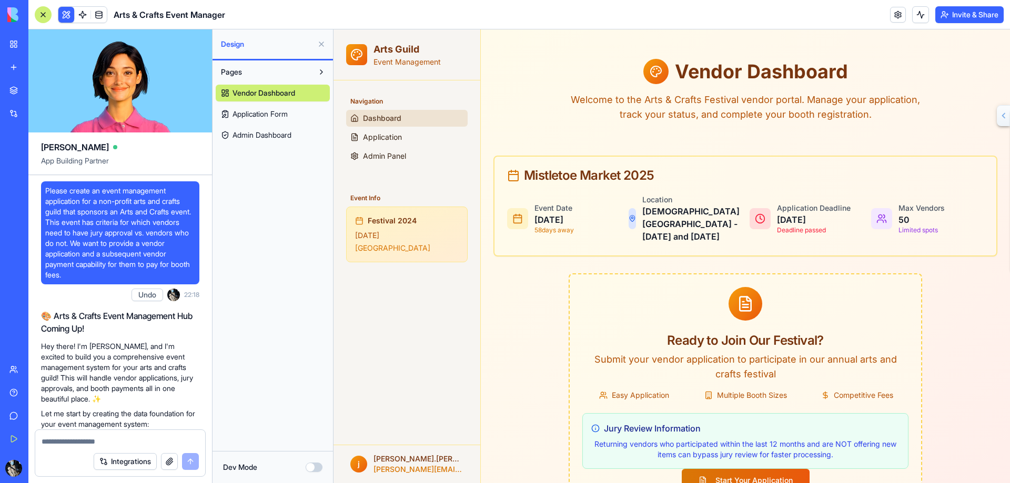
click at [411, 235] on p "[DATE]" at bounding box center [407, 235] width 104 height 11
